Goal: Book appointment/travel/reservation

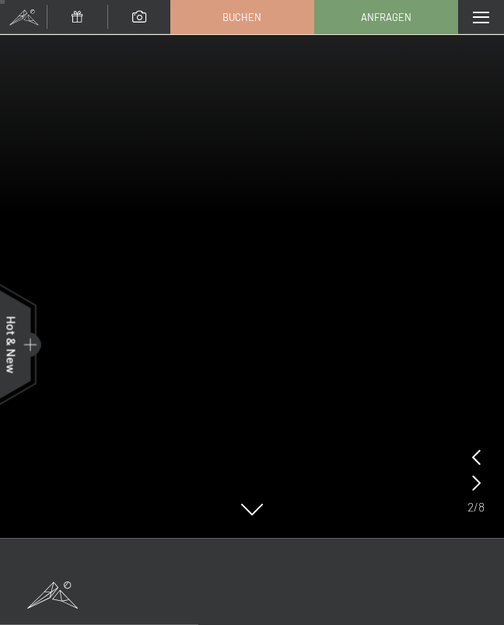
click at [479, 19] on span at bounding box center [480, 18] width 16 height 12
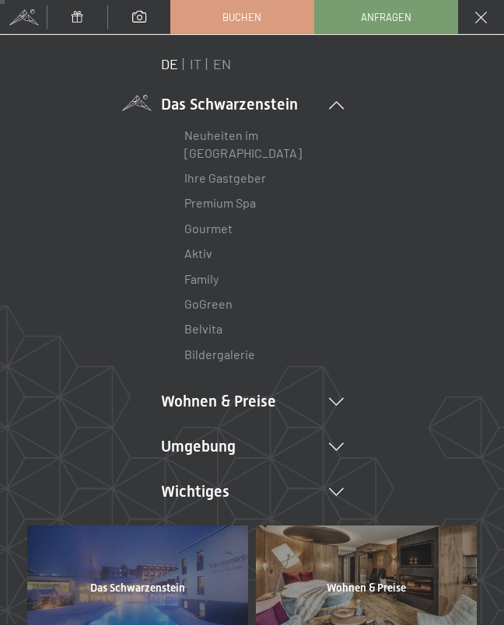
scroll to position [110, 0]
click at [193, 60] on link "IT" at bounding box center [196, 63] width 12 height 17
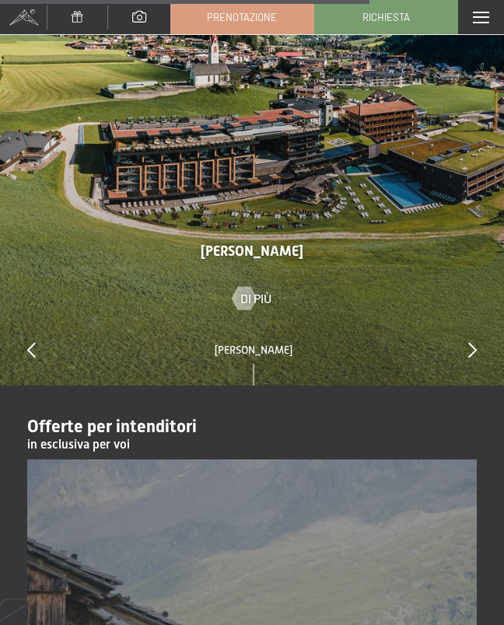
scroll to position [5300, 0]
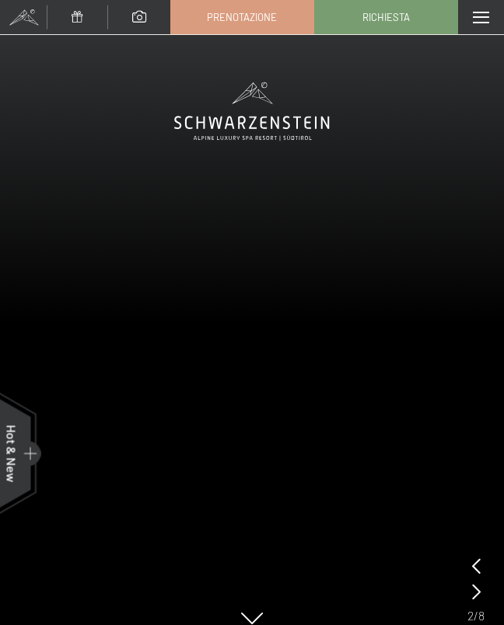
click at [480, 12] on span at bounding box center [480, 18] width 16 height 12
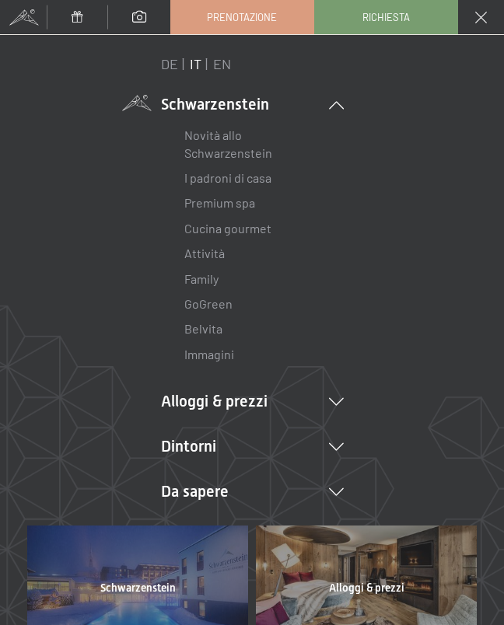
click at [336, 398] on icon at bounding box center [336, 402] width 15 height 8
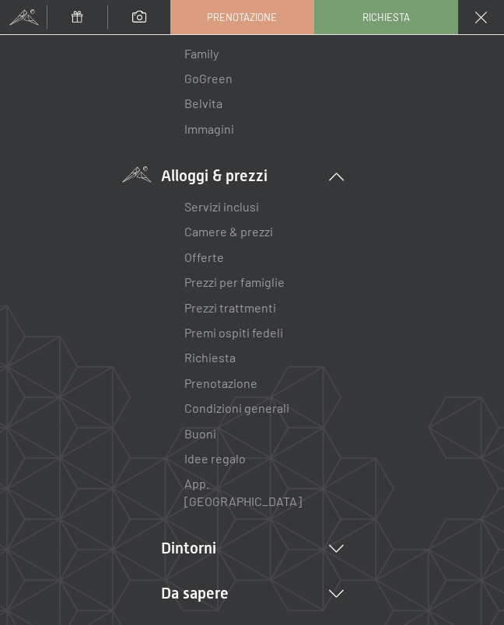
scroll to position [224, 0]
click at [211, 258] on link "Offerte" at bounding box center [204, 258] width 40 height 15
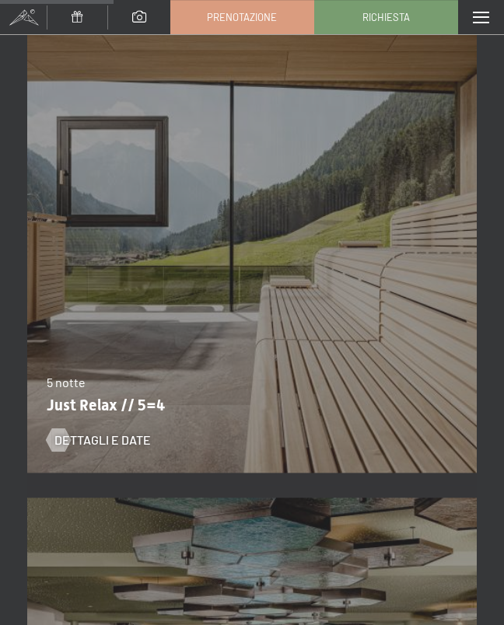
scroll to position [1640, 0]
click at [131, 438] on span "Dettagli e Date" at bounding box center [102, 439] width 96 height 17
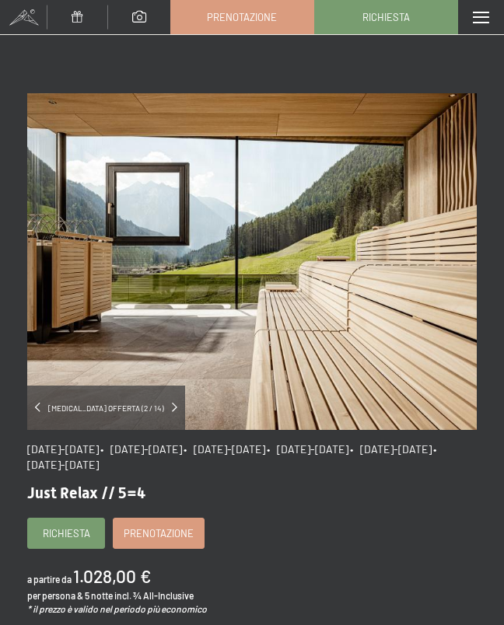
click at [483, 18] on span at bounding box center [480, 18] width 16 height 12
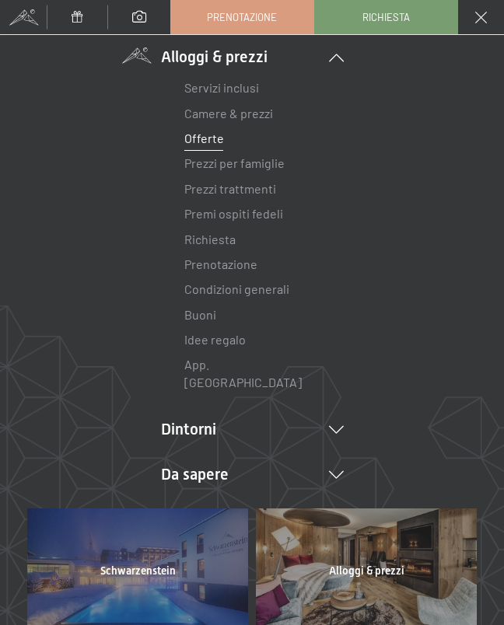
scroll to position [94, 0]
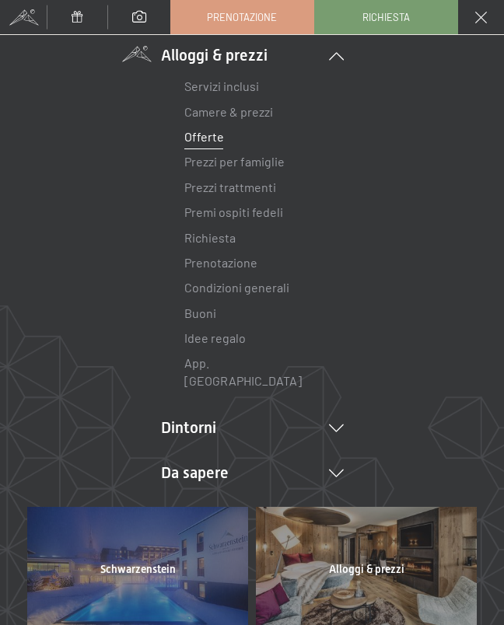
click at [340, 417] on li "Dintorni Aurina Ski & Winter Sci Scuola di sci Trekking in estate Escursioni Bi…" at bounding box center [252, 428] width 183 height 22
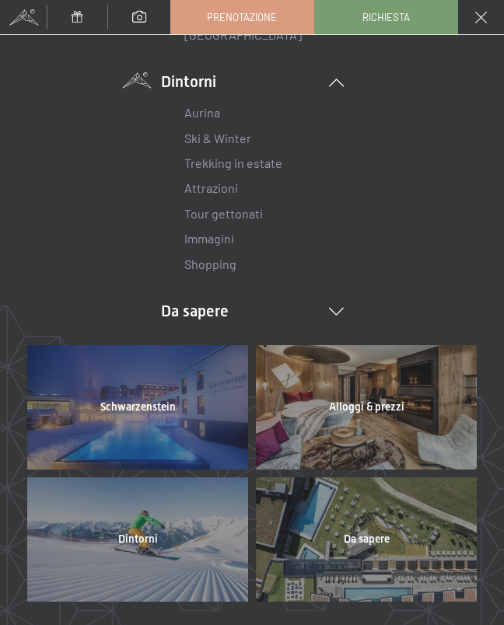
scroll to position [441, 0]
click at [342, 400] on span "Alloggi & prezzi" at bounding box center [366, 406] width 75 height 12
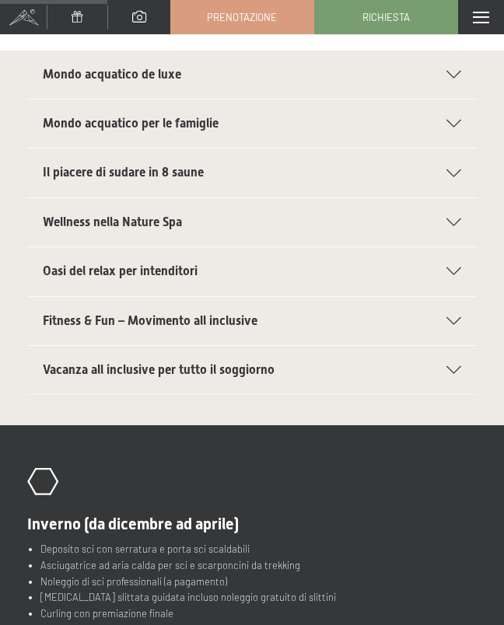
scroll to position [427, 0]
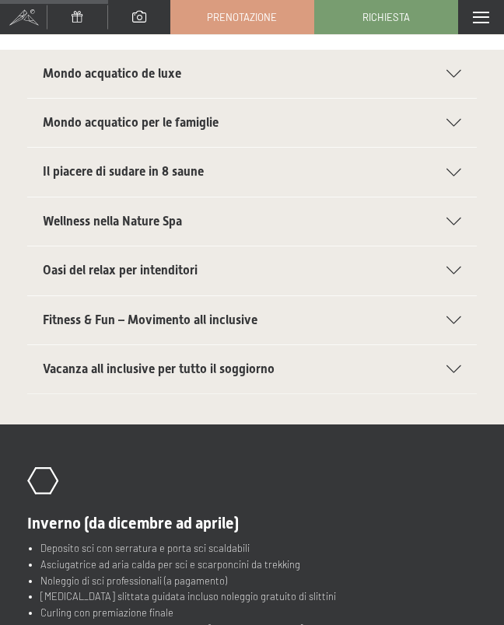
click at [448, 316] on icon at bounding box center [453, 320] width 15 height 8
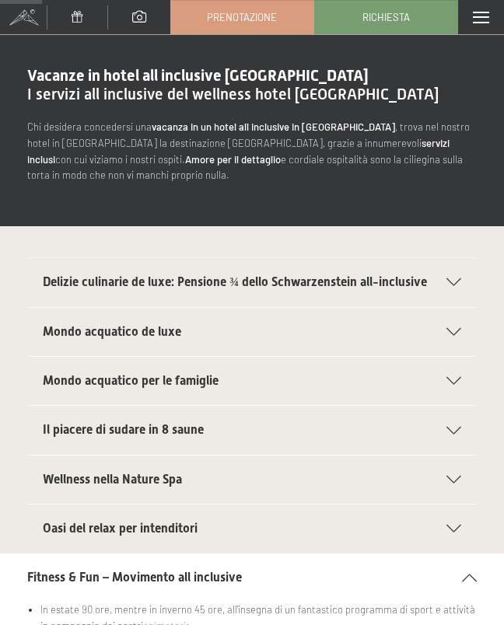
scroll to position [0, 0]
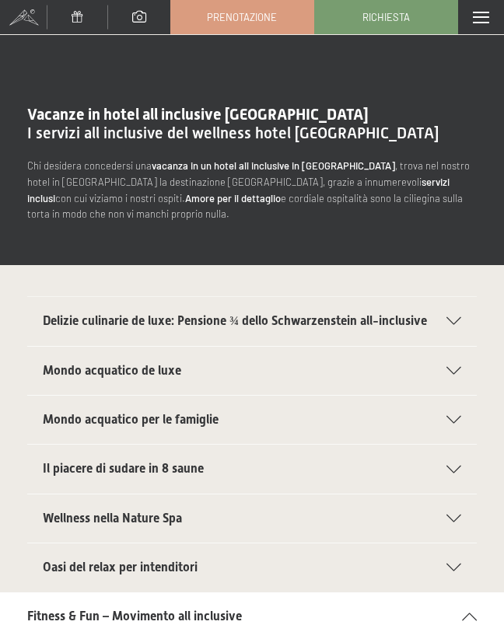
click at [483, 16] on span at bounding box center [480, 18] width 16 height 12
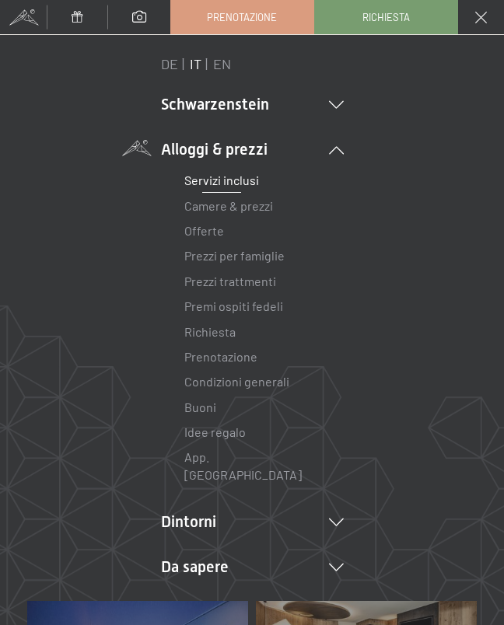
click at [333, 111] on li "Schwarzenstein Novità allo Schwarzenstein I padroni di casa Premium spa Cucina …" at bounding box center [252, 104] width 183 height 22
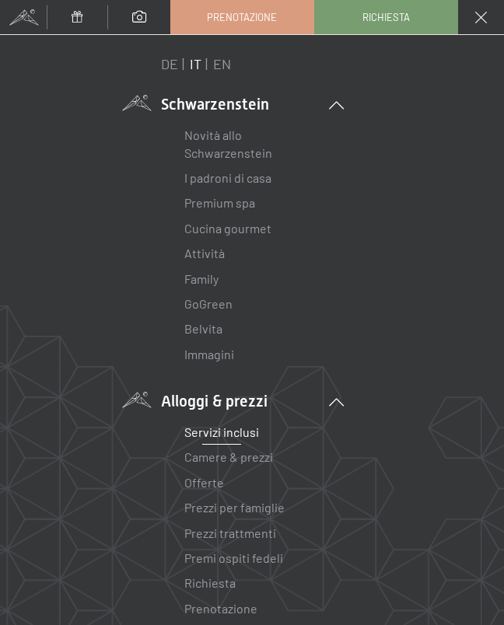
click at [475, 12] on span at bounding box center [481, 18] width 12 height 12
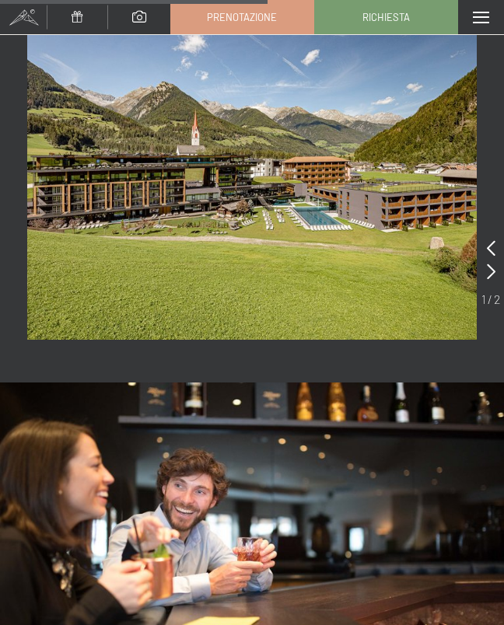
scroll to position [1193, 0]
